Goal: Information Seeking & Learning: Learn about a topic

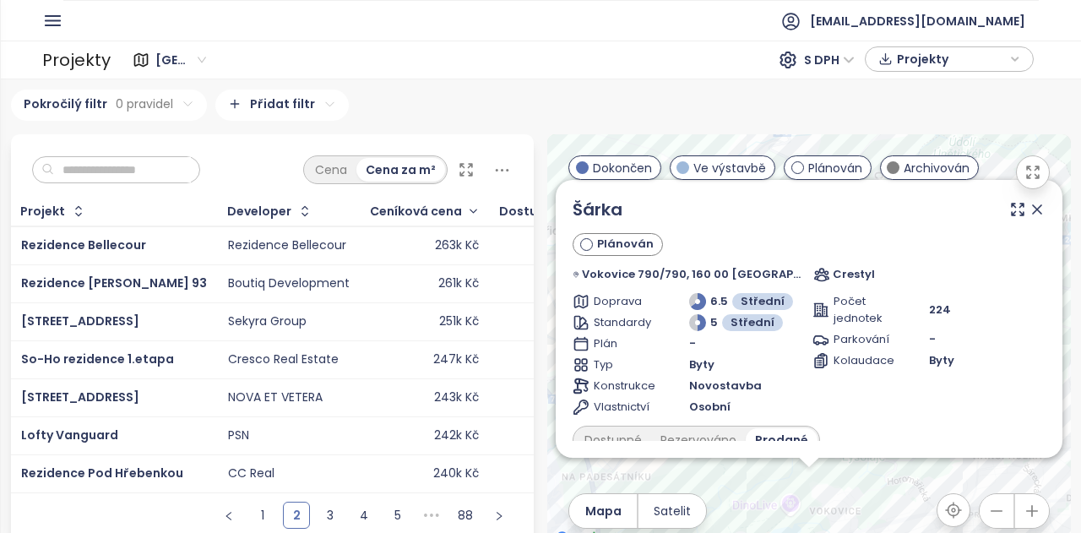
click at [1028, 209] on icon at bounding box center [1036, 209] width 17 height 17
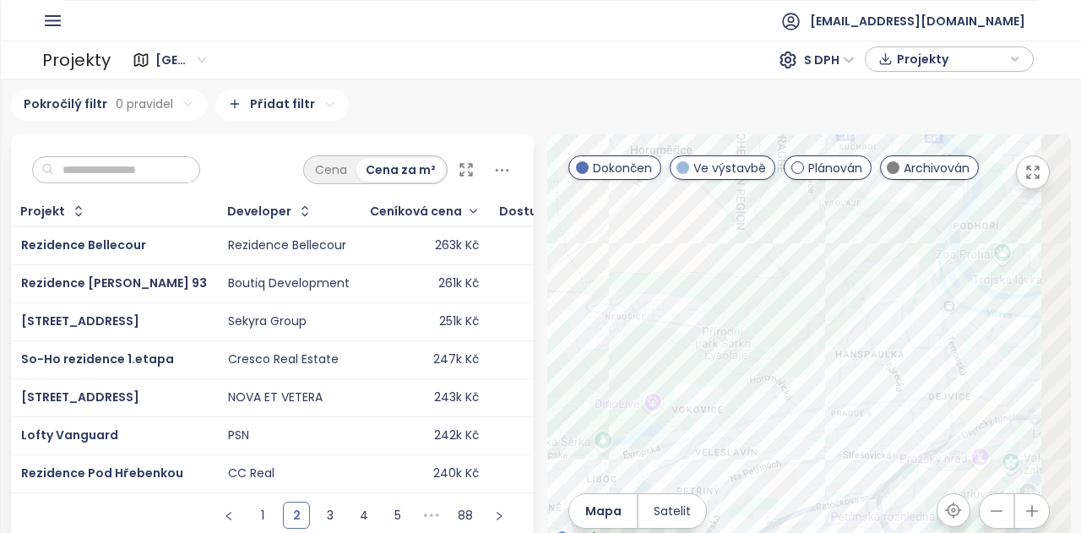
drag, startPoint x: 944, startPoint y: 339, endPoint x: 782, endPoint y: 221, distance: 200.1
click at [818, 247] on div at bounding box center [808, 341] width 523 height 415
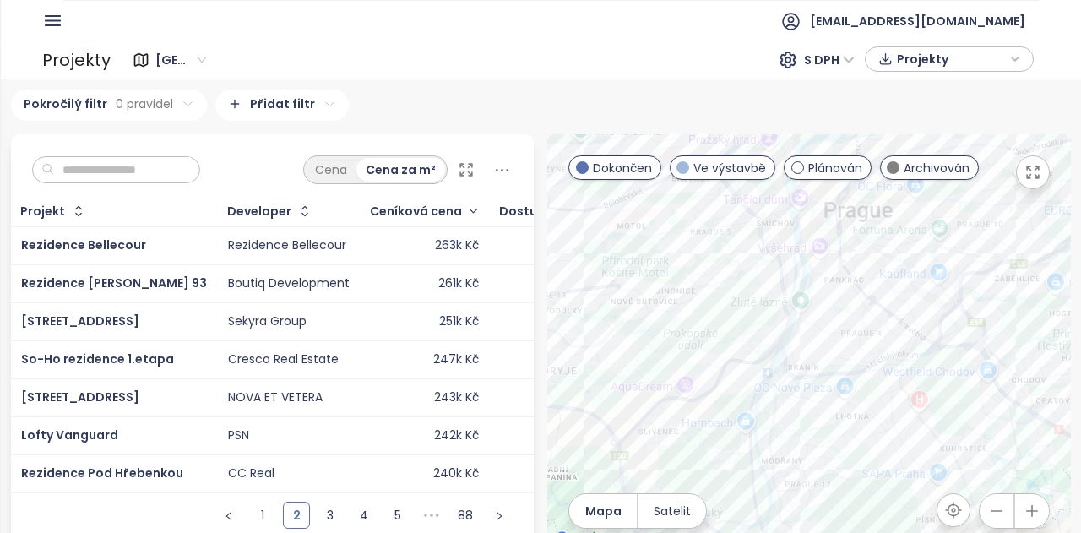
drag, startPoint x: 804, startPoint y: 335, endPoint x: 751, endPoint y: 222, distance: 125.0
click at [751, 222] on div at bounding box center [808, 341] width 523 height 415
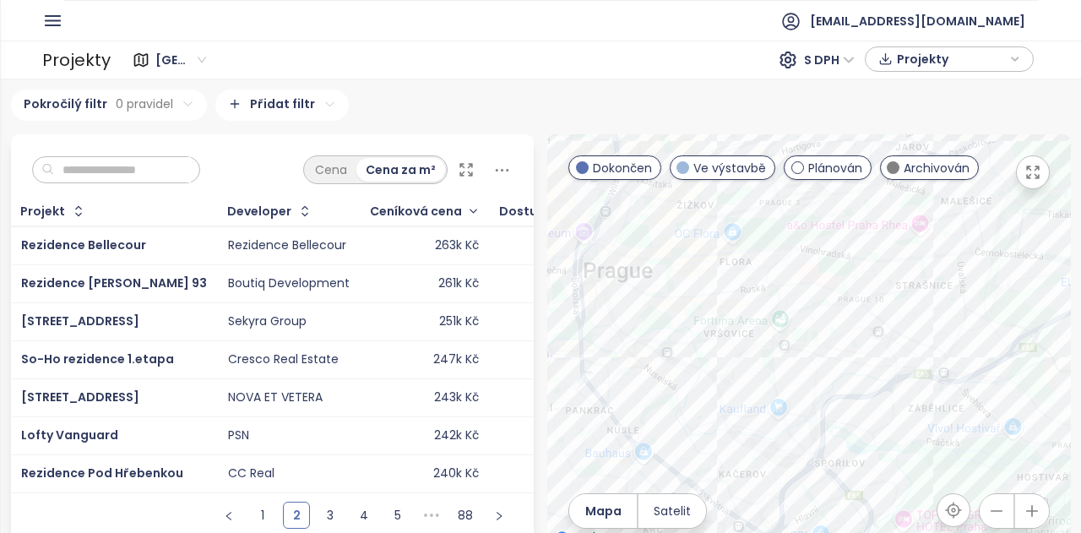
drag, startPoint x: 886, startPoint y: 303, endPoint x: 624, endPoint y: 422, distance: 287.5
click at [624, 422] on div at bounding box center [808, 341] width 523 height 415
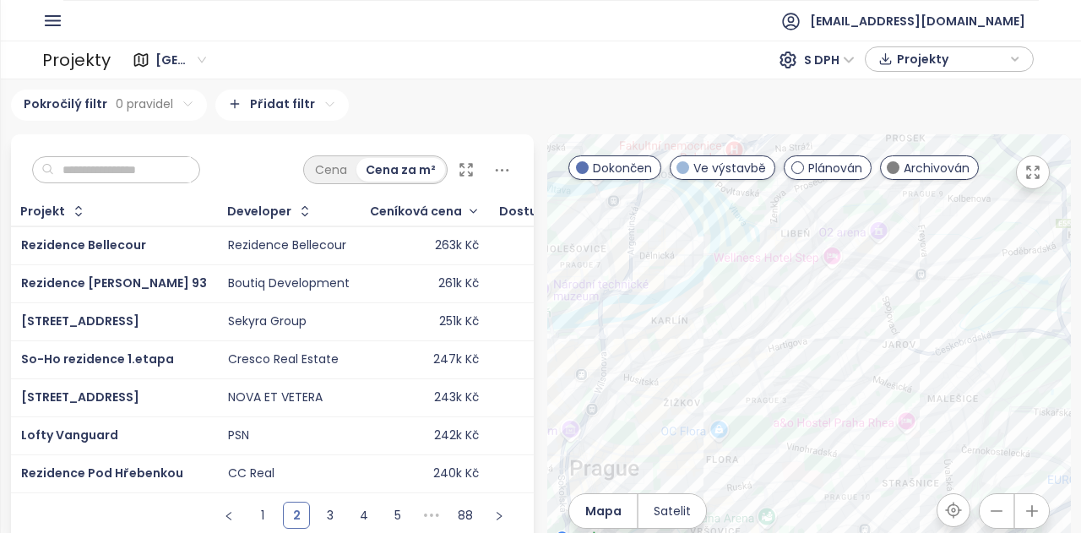
drag, startPoint x: 798, startPoint y: 229, endPoint x: 787, endPoint y: 401, distance: 172.6
click at [787, 401] on div at bounding box center [808, 341] width 523 height 415
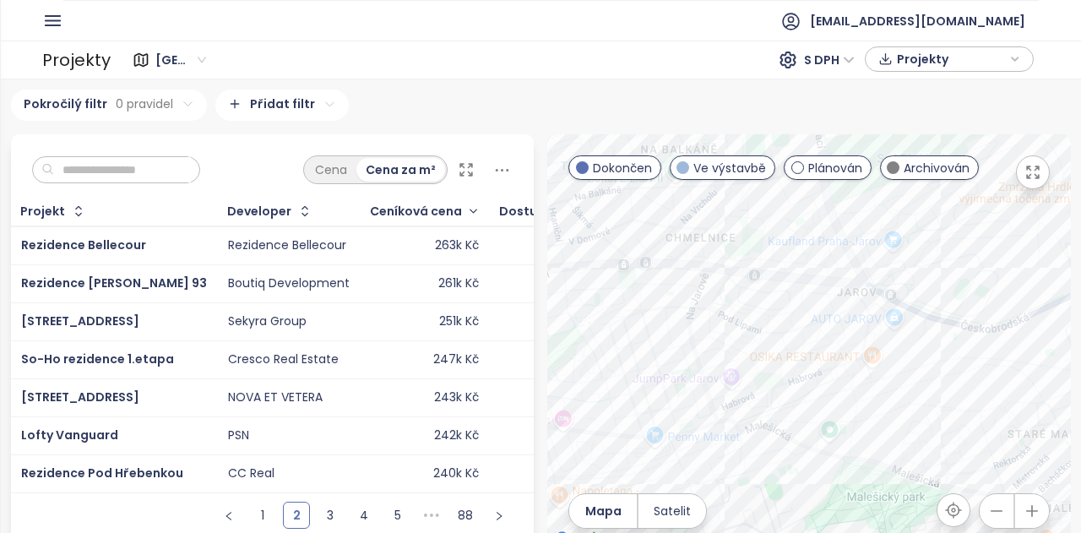
drag, startPoint x: 910, startPoint y: 339, endPoint x: 804, endPoint y: 389, distance: 117.8
click at [804, 389] on div at bounding box center [808, 341] width 523 height 415
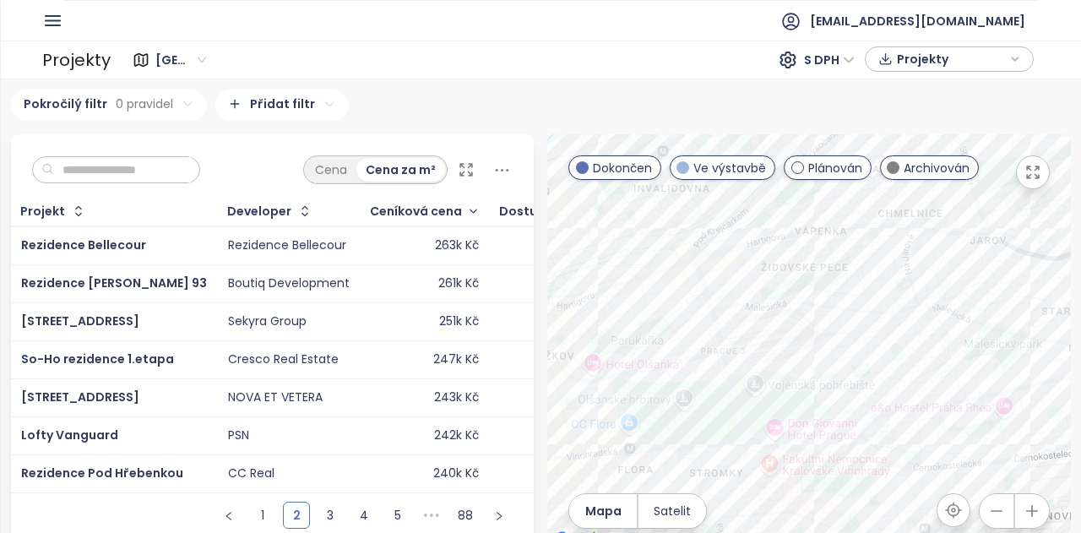
drag, startPoint x: 660, startPoint y: 418, endPoint x: 890, endPoint y: 314, distance: 252.0
click at [812, 317] on div at bounding box center [808, 341] width 523 height 415
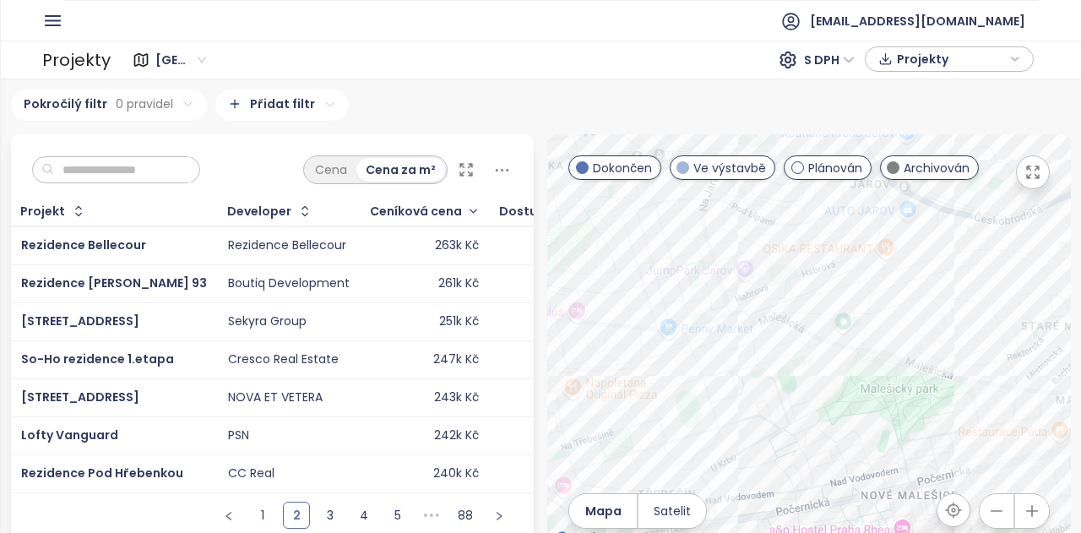
click at [980, 303] on div at bounding box center [808, 341] width 523 height 415
click at [956, 285] on div "Malešický háj" at bounding box center [808, 341] width 523 height 415
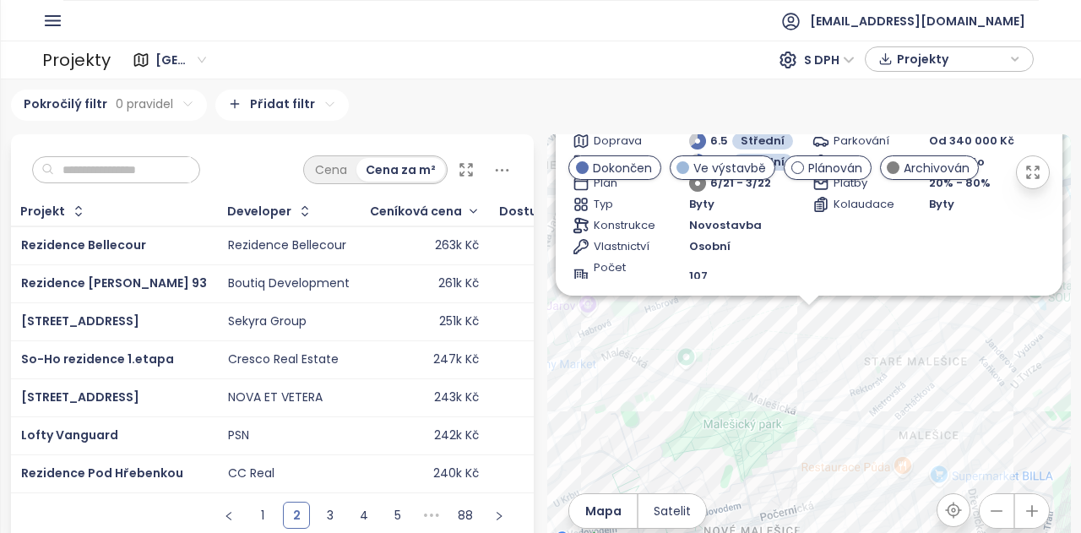
click at [812, 293] on div "Parkování Od 340 000 Kč Sklep Zahrnuto Platby 20% - 80% Kolaudace Byty" at bounding box center [928, 213] width 233 height 160
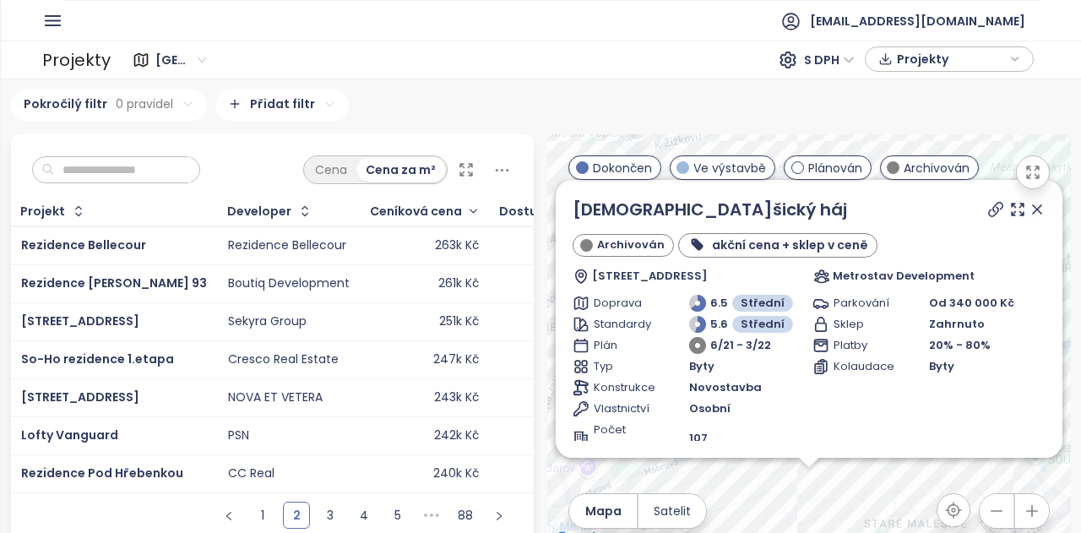
click at [1028, 216] on icon at bounding box center [1036, 209] width 17 height 17
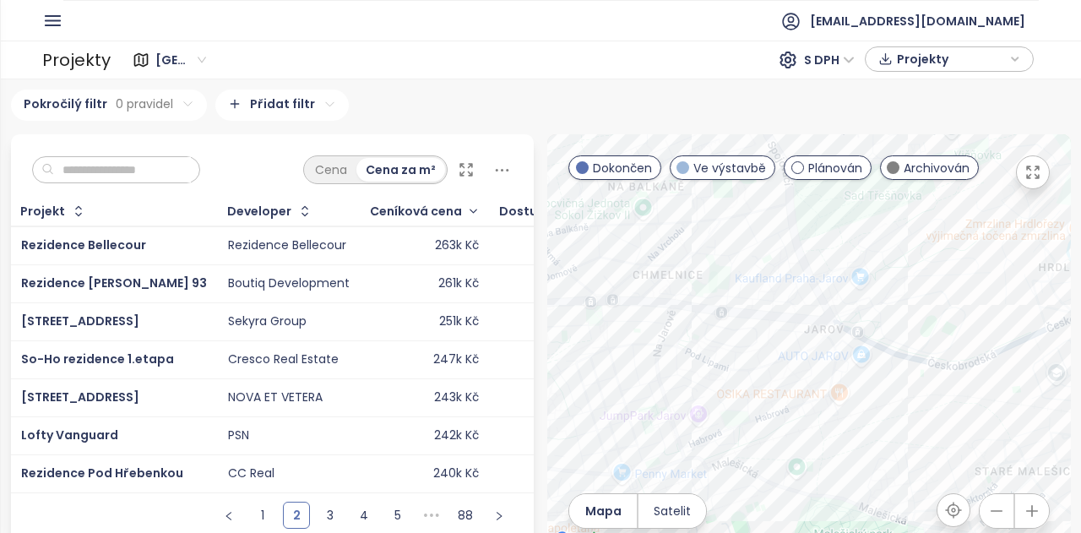
drag, startPoint x: 837, startPoint y: 424, endPoint x: 947, endPoint y: 366, distance: 124.6
click at [947, 366] on div at bounding box center [808, 341] width 523 height 415
click at [653, 313] on div "Obytný soubor Jarov" at bounding box center [808, 341] width 523 height 415
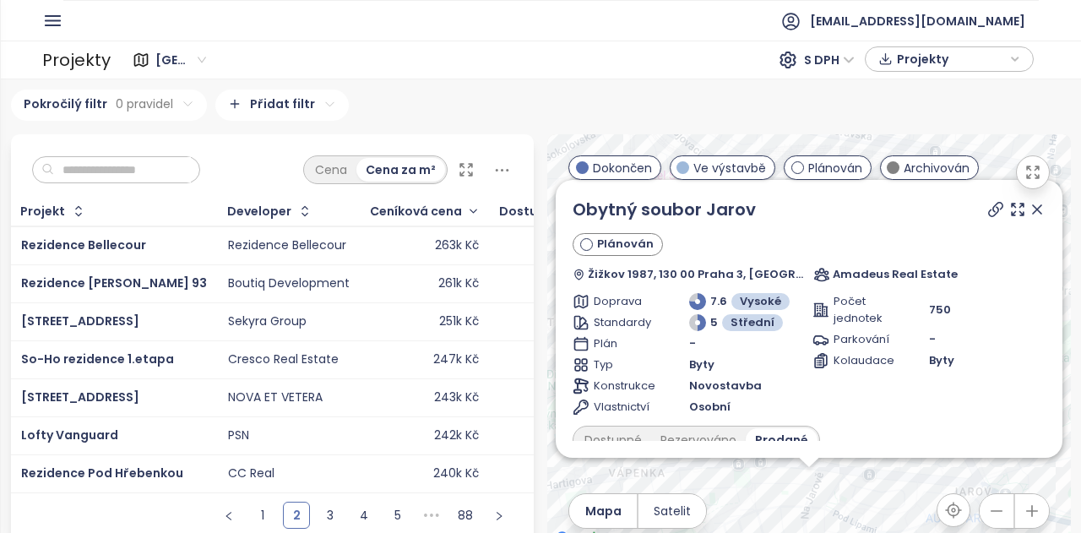
click at [1033, 209] on icon at bounding box center [1037, 209] width 8 height 8
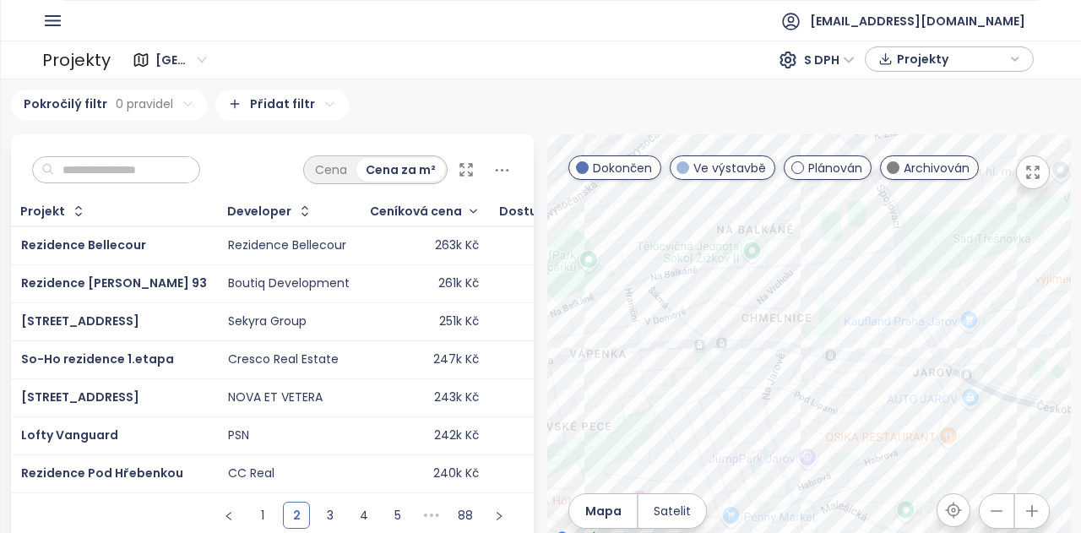
drag, startPoint x: 925, startPoint y: 476, endPoint x: 883, endPoint y: 343, distance: 139.9
click at [883, 343] on div at bounding box center [808, 341] width 523 height 415
click at [789, 420] on div at bounding box center [799, 415] width 21 height 10
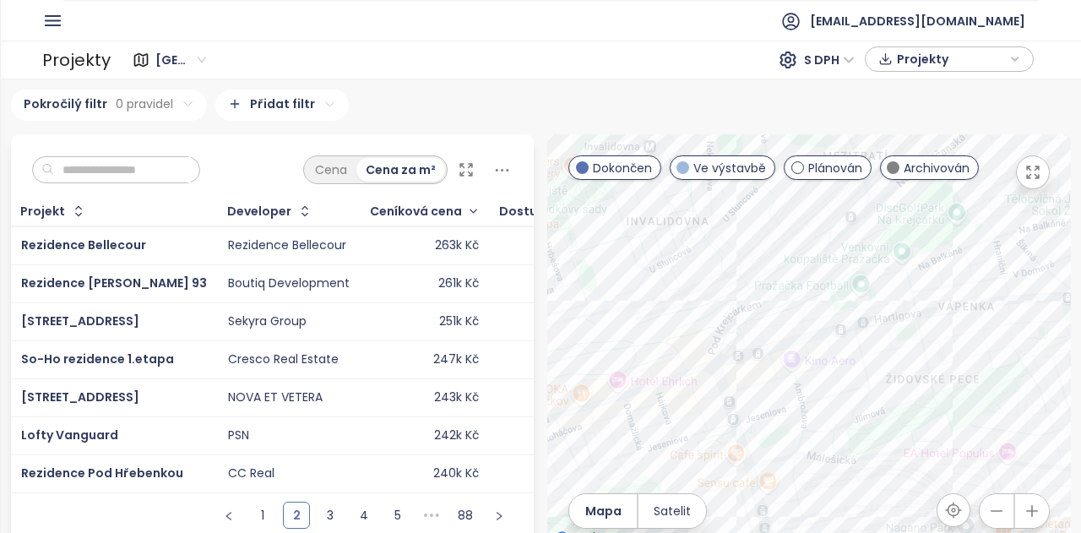
drag, startPoint x: 661, startPoint y: 384, endPoint x: 1032, endPoint y: 337, distance: 373.6
click at [1032, 337] on div at bounding box center [808, 341] width 523 height 415
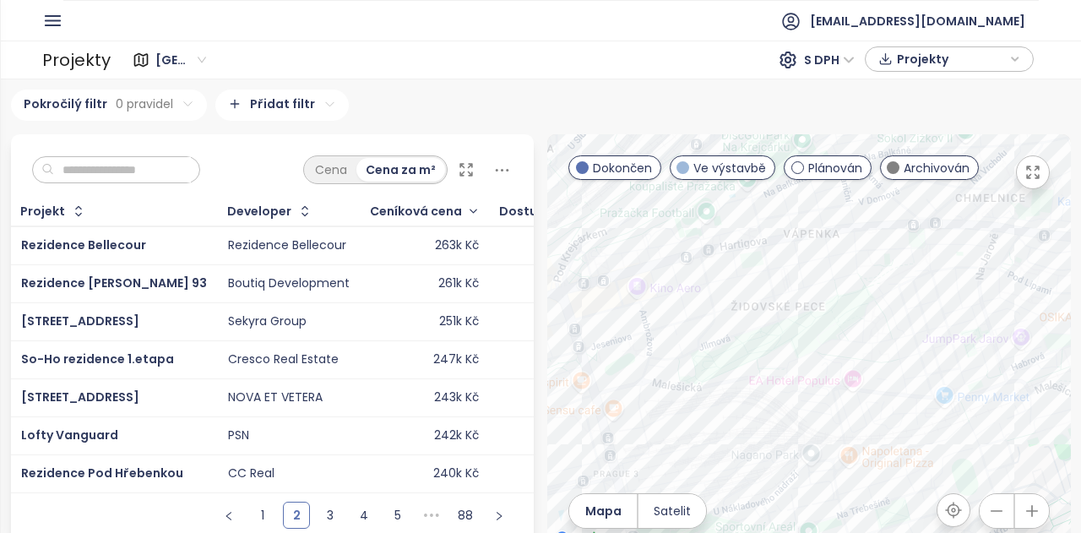
drag, startPoint x: 846, startPoint y: 374, endPoint x: 640, endPoint y: 322, distance: 212.6
click at [640, 322] on div at bounding box center [808, 341] width 523 height 415
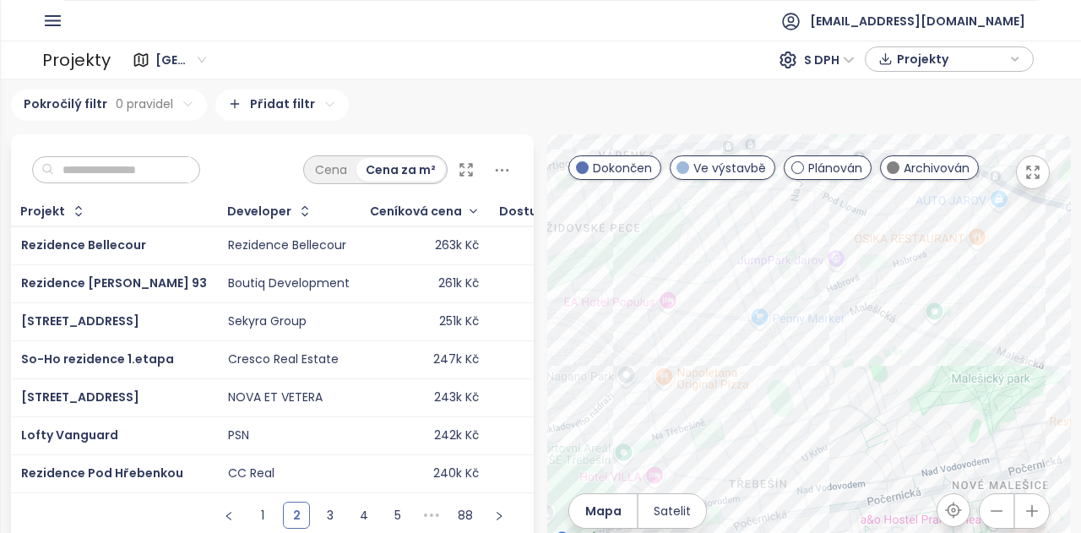
drag, startPoint x: 996, startPoint y: 384, endPoint x: 855, endPoint y: 283, distance: 173.6
click at [855, 283] on div at bounding box center [808, 341] width 523 height 415
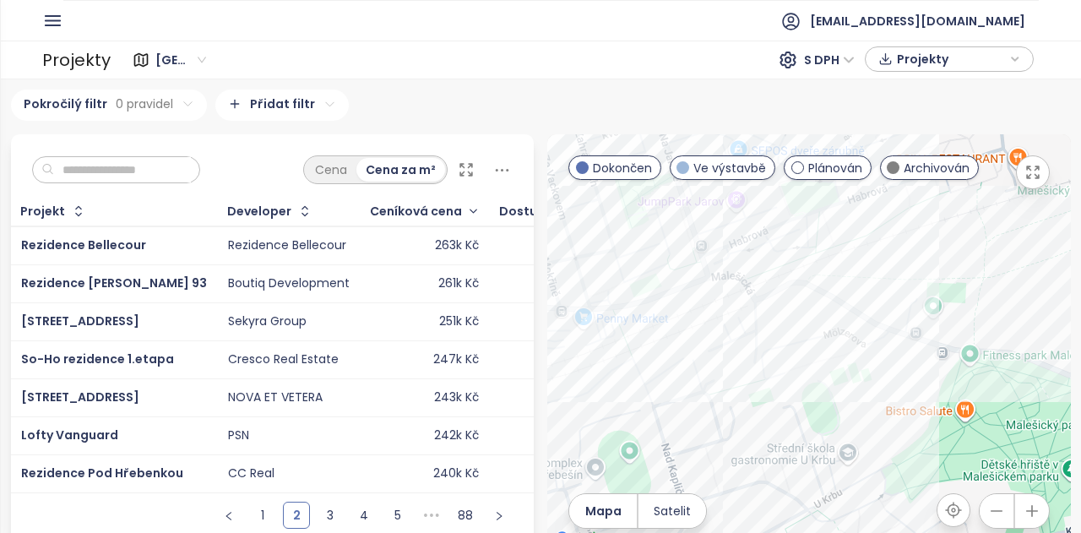
drag, startPoint x: 864, startPoint y: 346, endPoint x: 678, endPoint y: 370, distance: 187.2
click at [678, 370] on div at bounding box center [808, 341] width 523 height 415
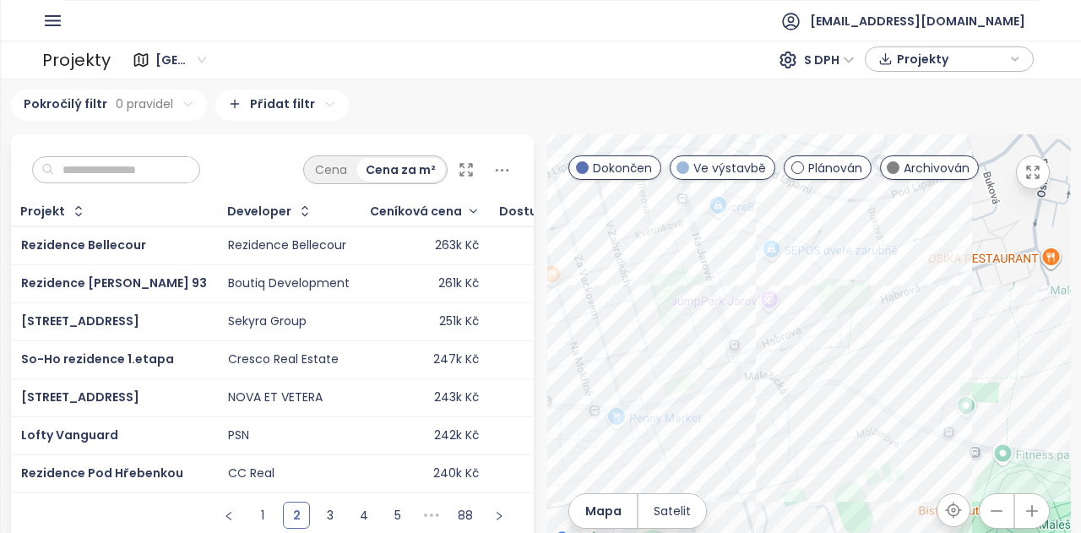
drag, startPoint x: 887, startPoint y: 353, endPoint x: 920, endPoint y: 458, distance: 110.0
click at [920, 458] on div at bounding box center [808, 341] width 523 height 415
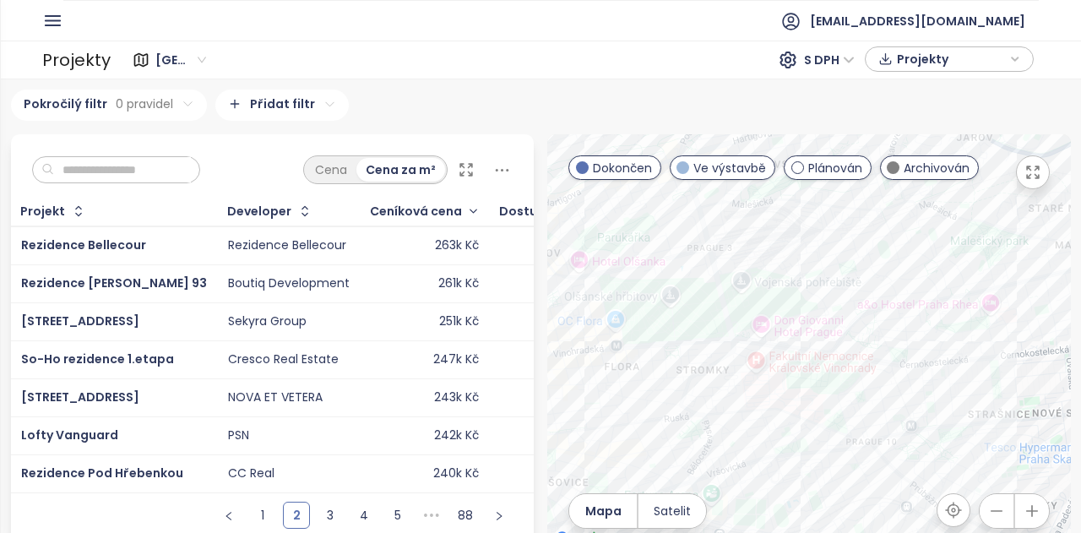
drag, startPoint x: 865, startPoint y: 472, endPoint x: 905, endPoint y: 247, distance: 228.1
click at [905, 247] on div at bounding box center [808, 341] width 523 height 415
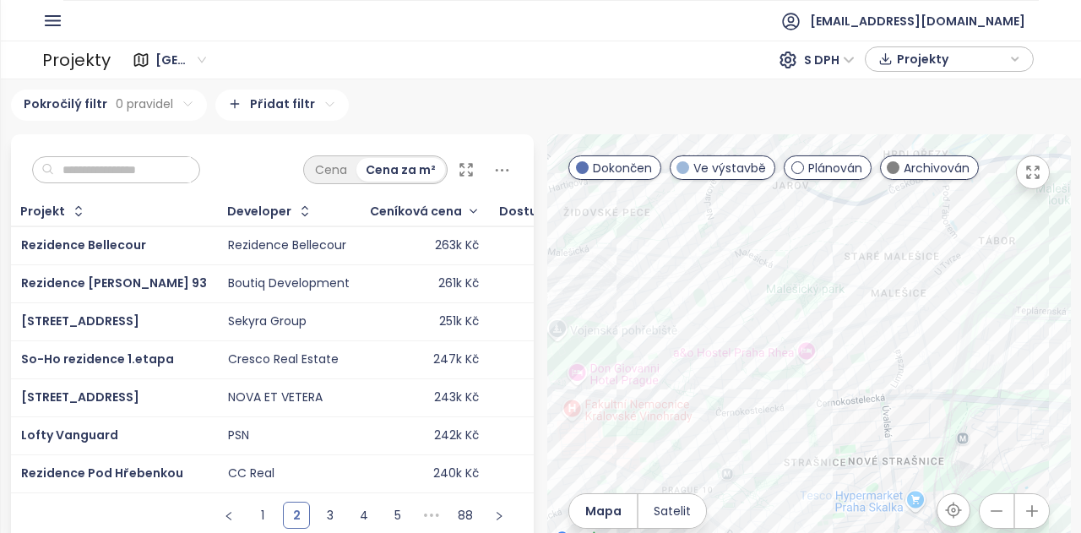
drag, startPoint x: 957, startPoint y: 291, endPoint x: 764, endPoint y: 332, distance: 196.7
click at [764, 332] on div at bounding box center [808, 341] width 523 height 415
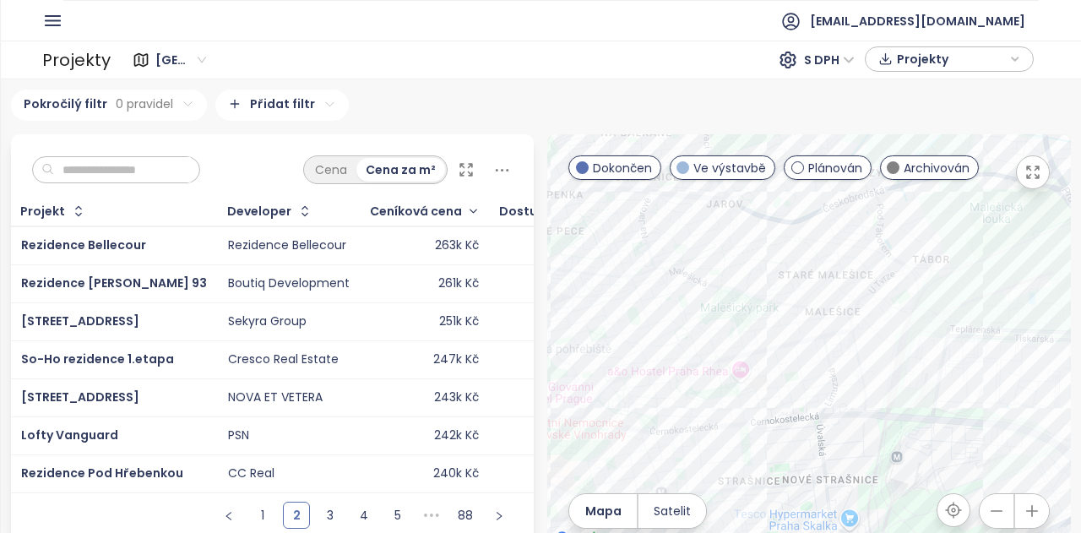
drag, startPoint x: 937, startPoint y: 274, endPoint x: 868, endPoint y: 293, distance: 71.9
click at [868, 293] on div at bounding box center [808, 341] width 523 height 415
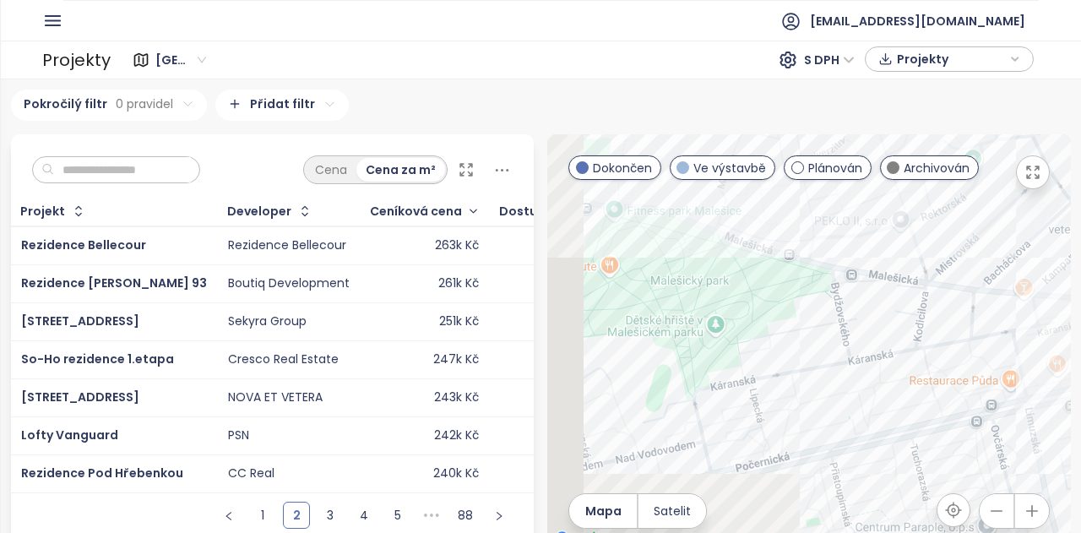
drag, startPoint x: 678, startPoint y: 333, endPoint x: 897, endPoint y: 296, distance: 222.6
click at [964, 280] on div at bounding box center [808, 341] width 523 height 415
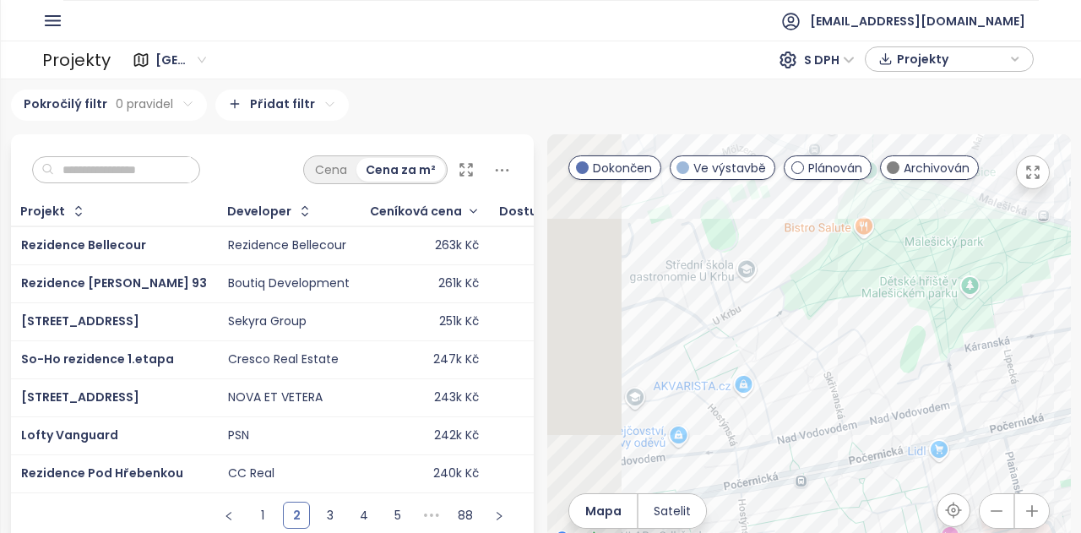
drag, startPoint x: 742, startPoint y: 303, endPoint x: 884, endPoint y: 292, distance: 142.3
click at [884, 292] on div at bounding box center [808, 341] width 523 height 415
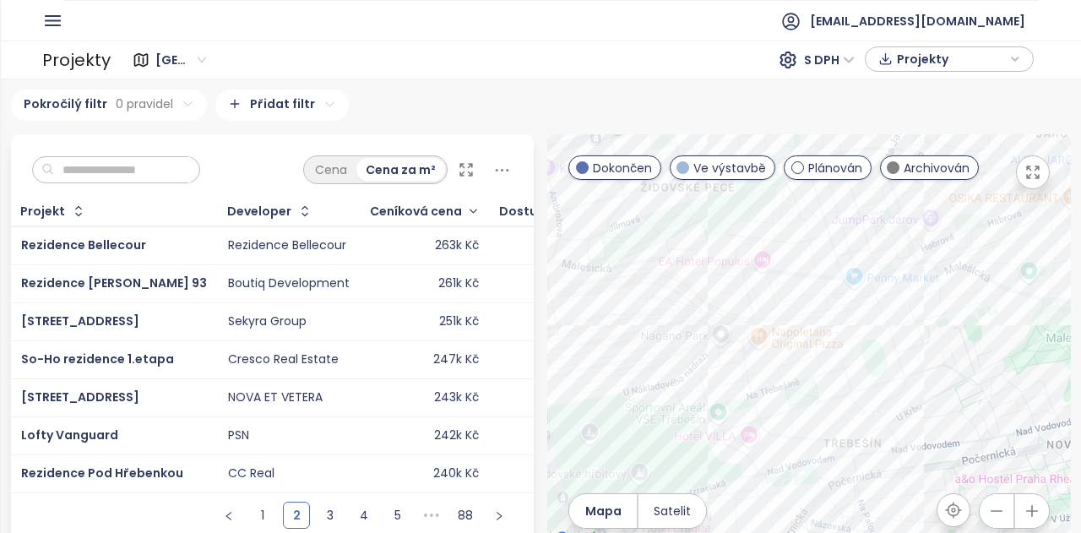
drag, startPoint x: 778, startPoint y: 313, endPoint x: 930, endPoint y: 391, distance: 171.4
click at [930, 391] on div at bounding box center [808, 341] width 523 height 415
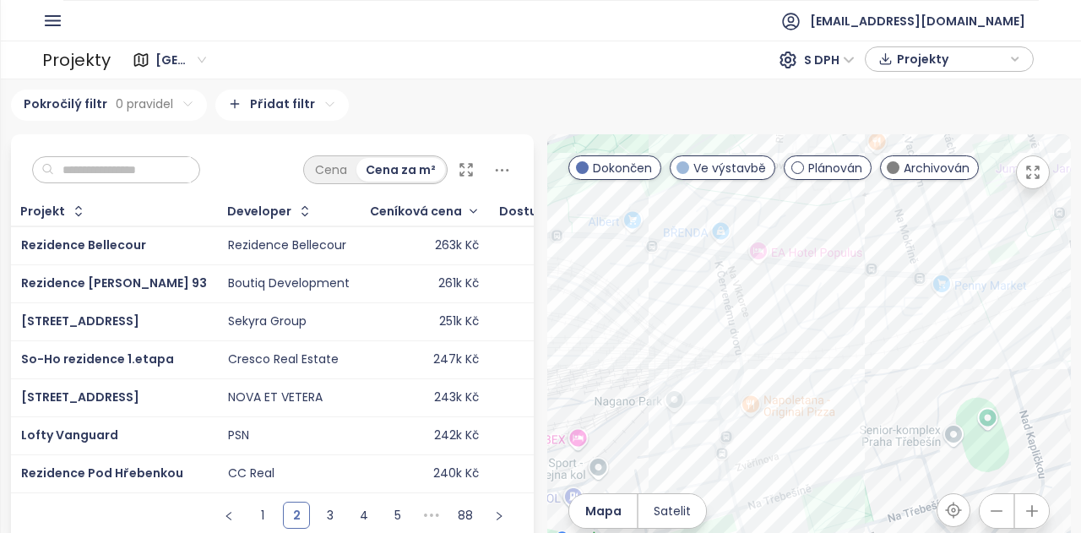
drag, startPoint x: 716, startPoint y: 274, endPoint x: 760, endPoint y: 335, distance: 75.0
click at [760, 335] on div at bounding box center [808, 341] width 523 height 415
click at [746, 301] on div "Na Viktorce" at bounding box center [808, 341] width 523 height 415
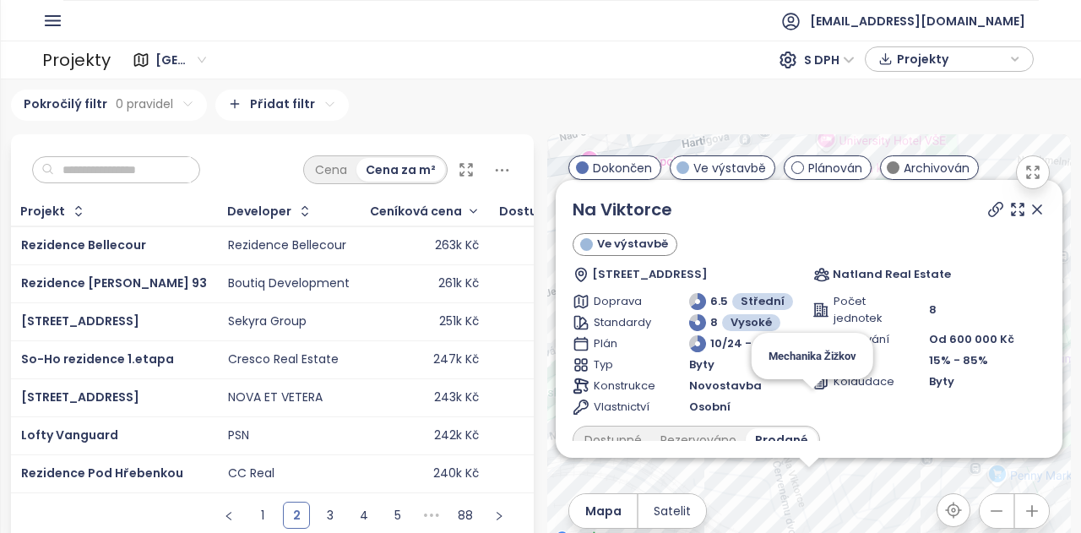
click at [1028, 218] on icon at bounding box center [1036, 209] width 17 height 17
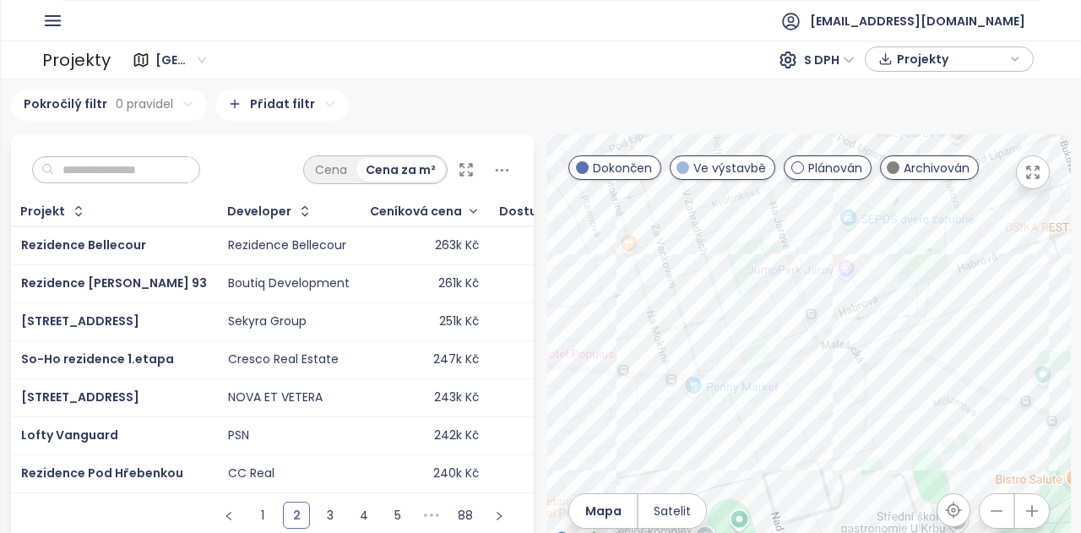
drag, startPoint x: 1022, startPoint y: 305, endPoint x: 714, endPoint y: 215, distance: 320.9
click at [714, 215] on div at bounding box center [808, 341] width 523 height 415
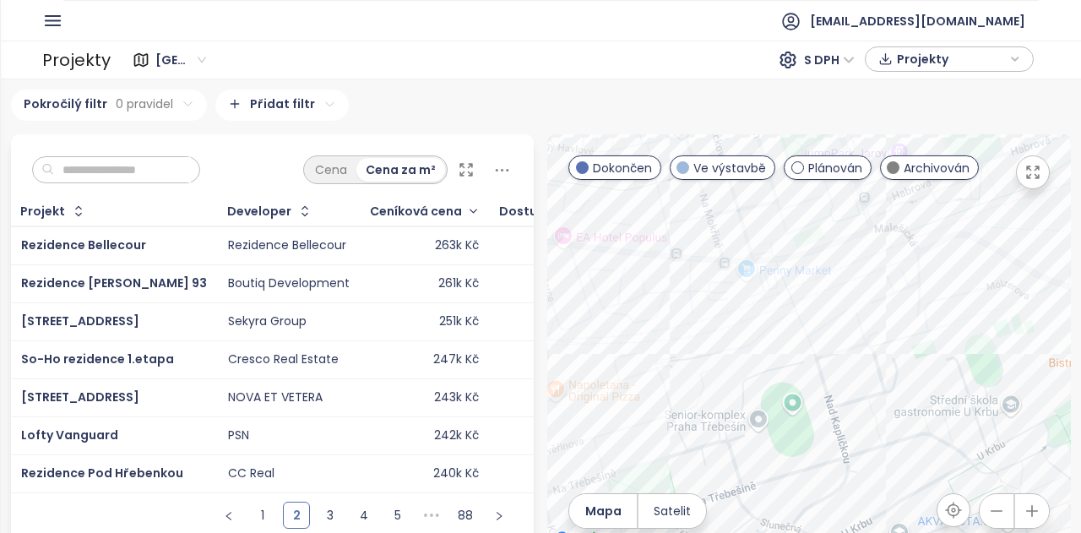
drag, startPoint x: 682, startPoint y: 320, endPoint x: 743, endPoint y: 198, distance: 135.9
click at [743, 198] on div at bounding box center [808, 341] width 523 height 415
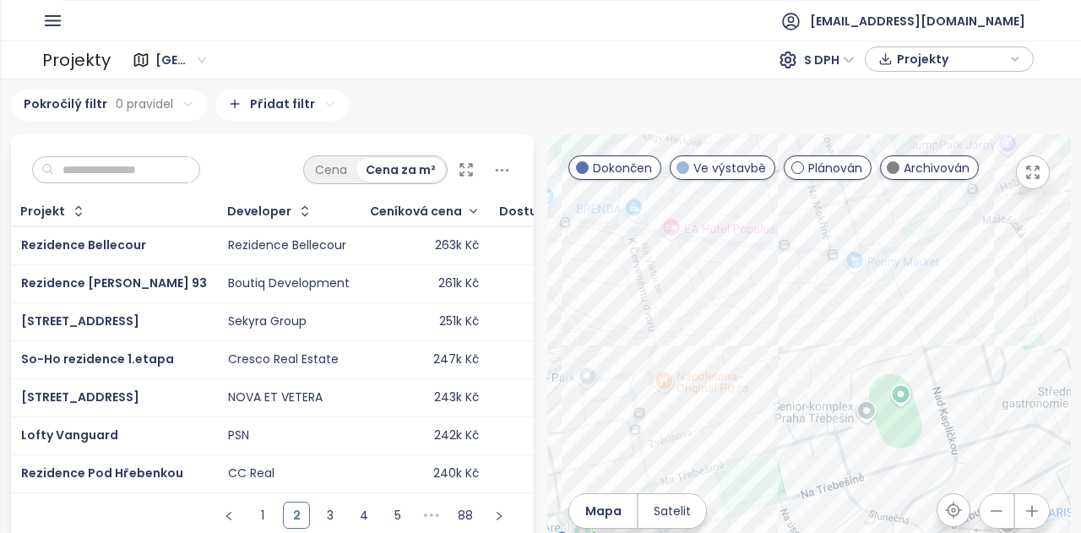
drag, startPoint x: 706, startPoint y: 264, endPoint x: 836, endPoint y: 252, distance: 130.6
click at [836, 252] on div at bounding box center [808, 341] width 523 height 415
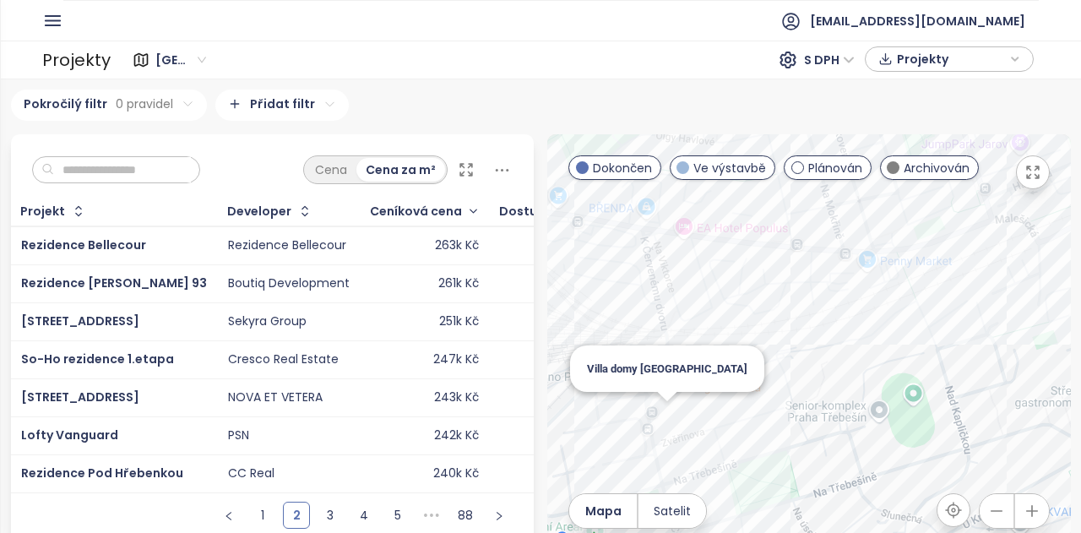
click at [659, 416] on div "Villa domy Třebešín" at bounding box center [808, 341] width 523 height 415
